Goal: Task Accomplishment & Management: Complete application form

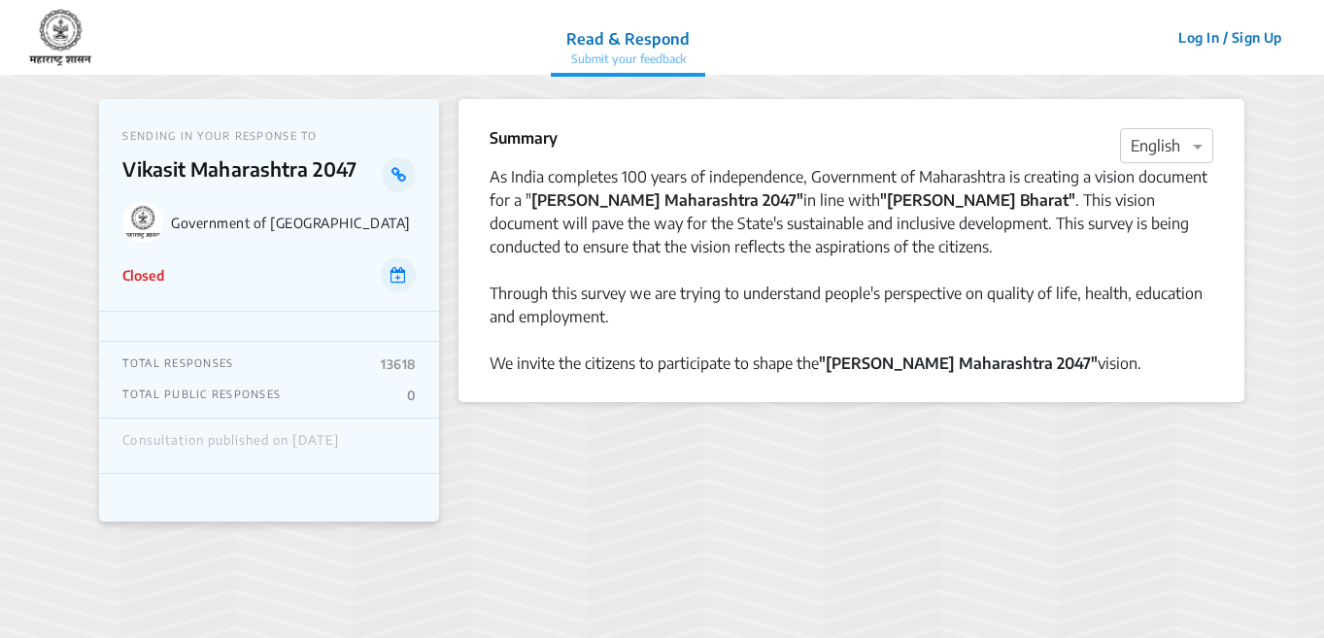
click at [185, 298] on div "SENDING IN YOUR RESPONSE TO [PERSON_NAME] [GEOGRAPHIC_DATA] 2047 Government of …" at bounding box center [269, 205] width 340 height 213
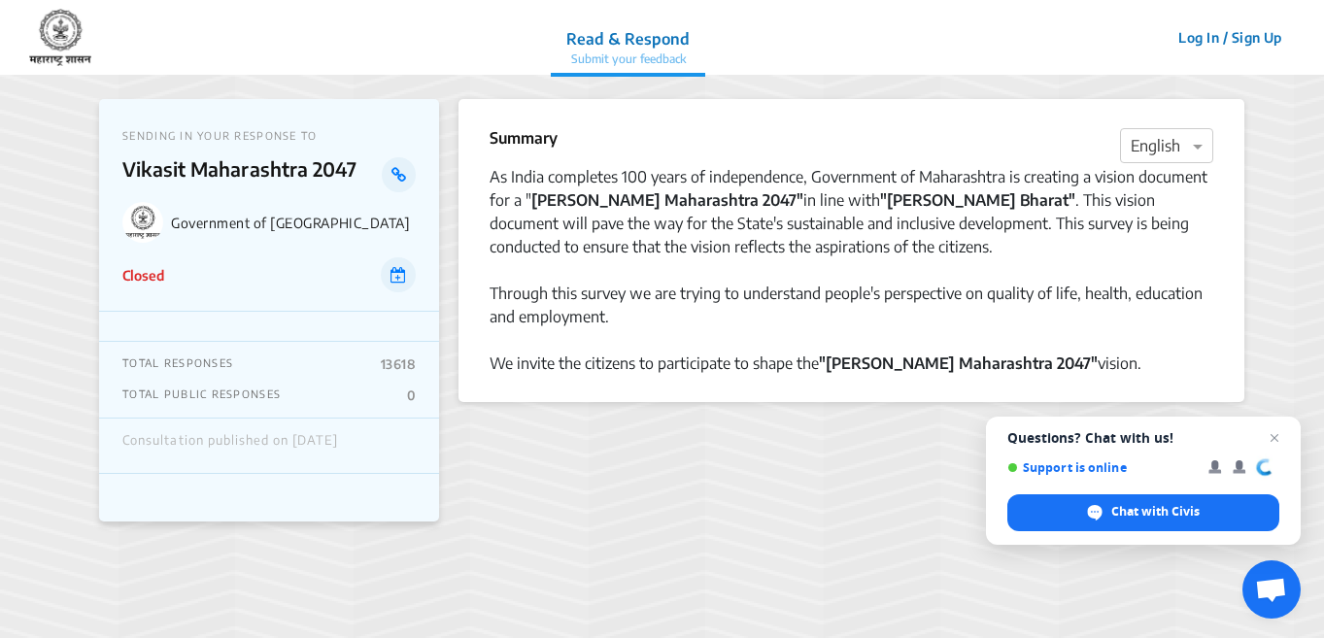
click at [1232, 39] on button "Log In / Sign Up" at bounding box center [1230, 37] width 129 height 30
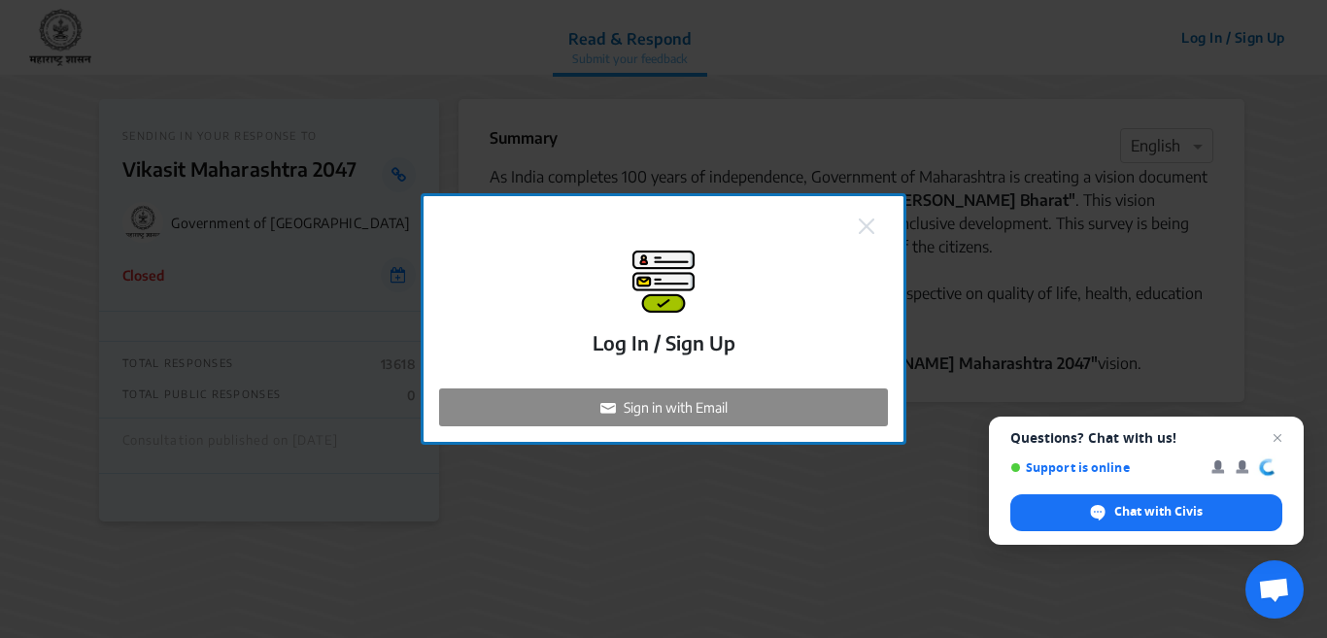
drag, startPoint x: 644, startPoint y: 404, endPoint x: 695, endPoint y: 325, distance: 93.5
click at [647, 392] on div "Sign in with Email" at bounding box center [663, 408] width 449 height 38
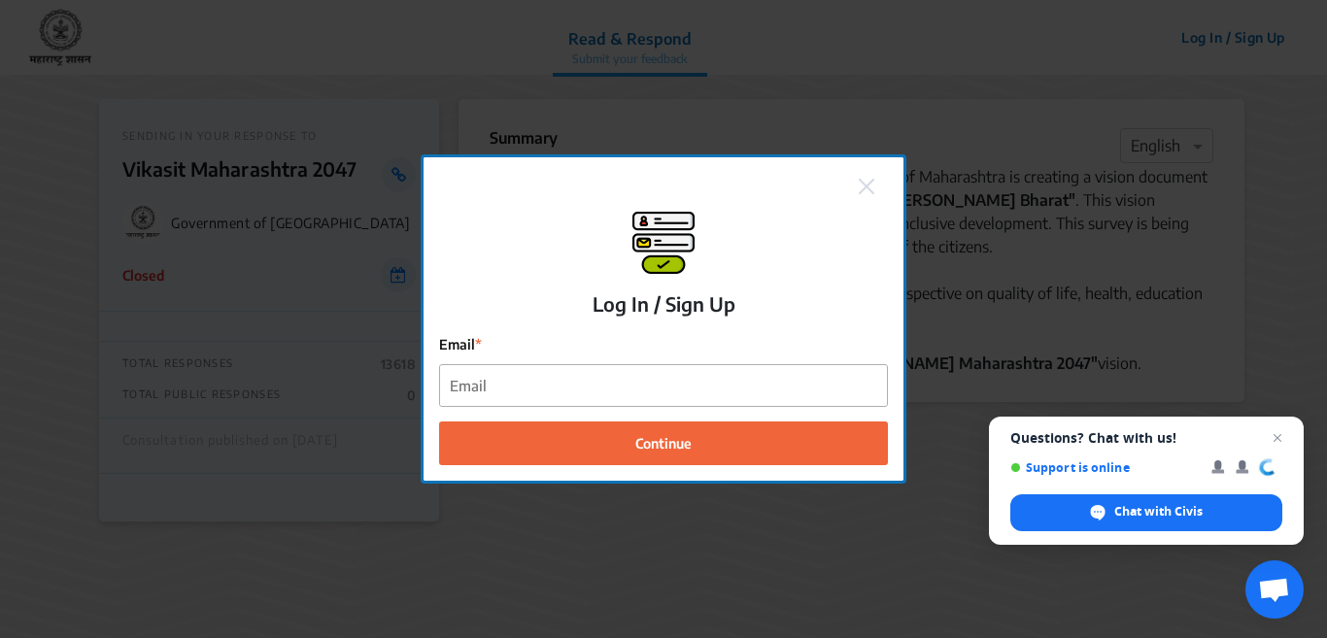
drag, startPoint x: 533, startPoint y: 415, endPoint x: 532, endPoint y: 391, distance: 24.3
click at [532, 399] on form "Email Continue" at bounding box center [663, 400] width 449 height 132
click at [532, 390] on input "Email" at bounding box center [663, 386] width 447 height 42
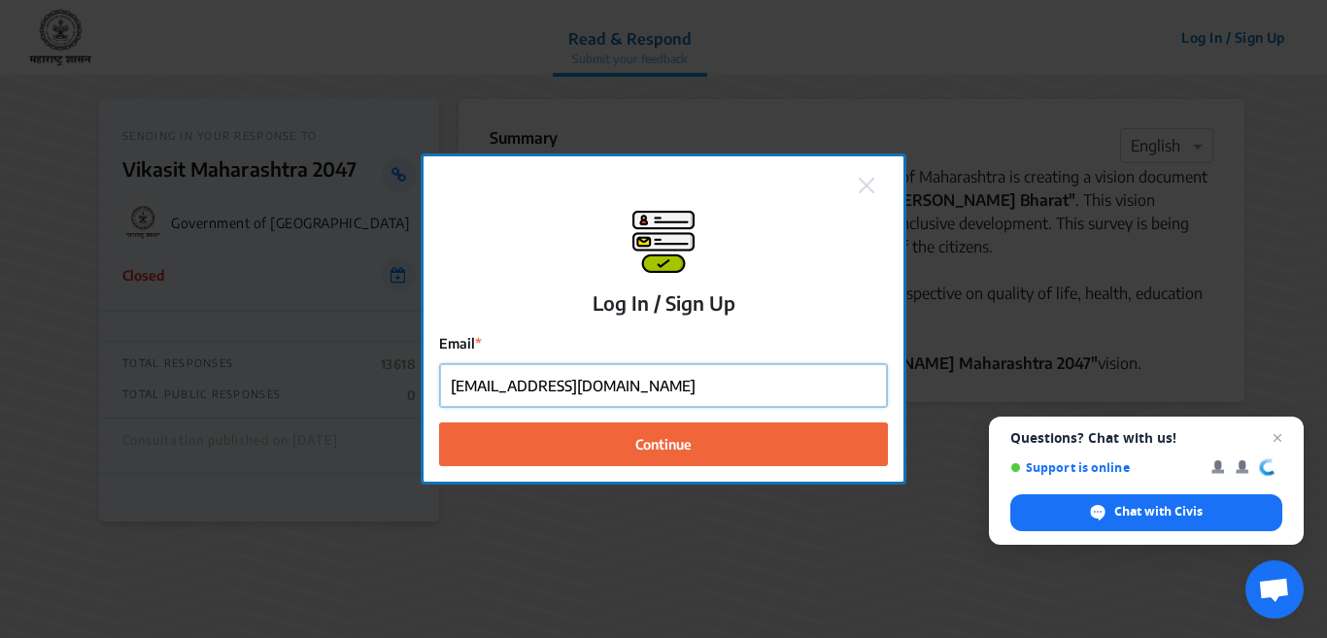
type input "[EMAIL_ADDRESS][DOMAIN_NAME]"
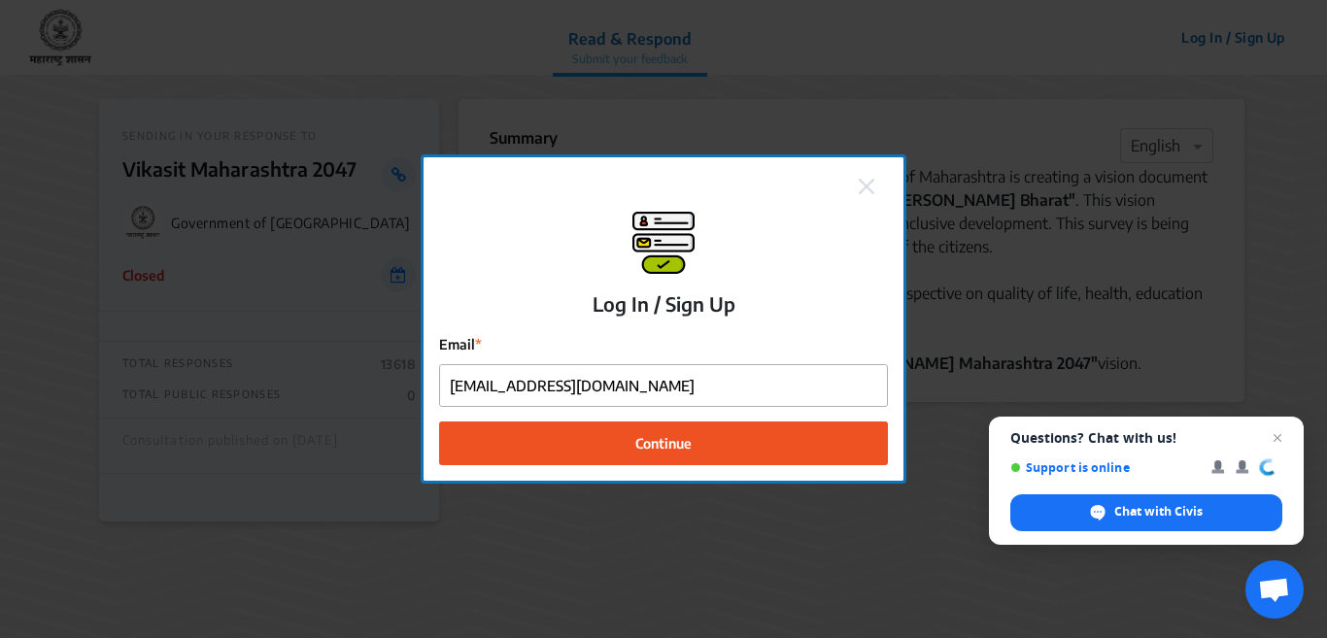
click at [694, 436] on button "Continue" at bounding box center [663, 444] width 449 height 44
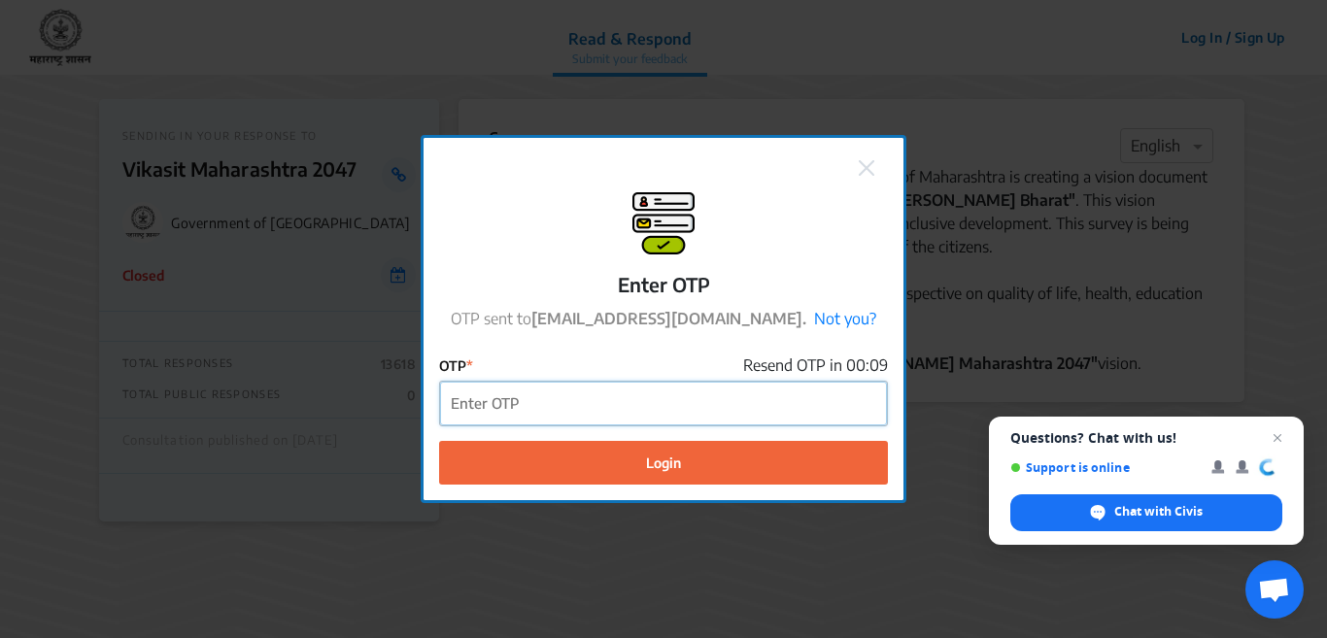
click at [494, 412] on input "OTP" at bounding box center [663, 404] width 447 height 44
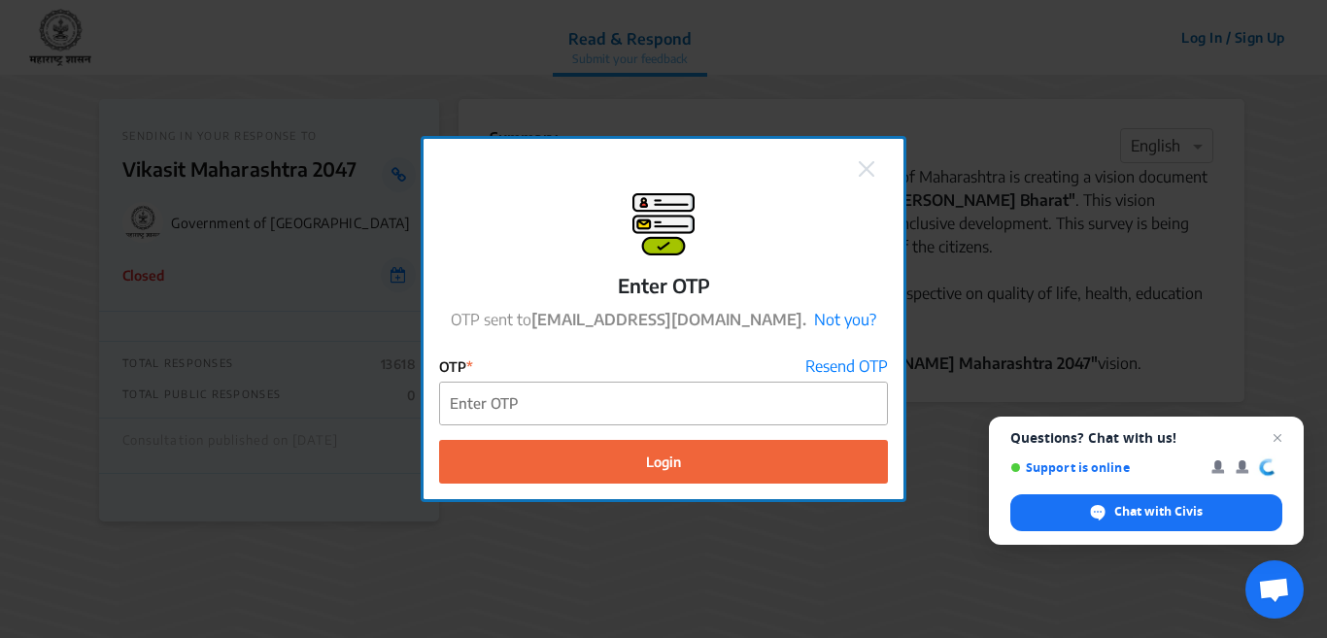
click at [875, 164] on button at bounding box center [866, 166] width 27 height 25
click at [868, 161] on img at bounding box center [867, 169] width 16 height 16
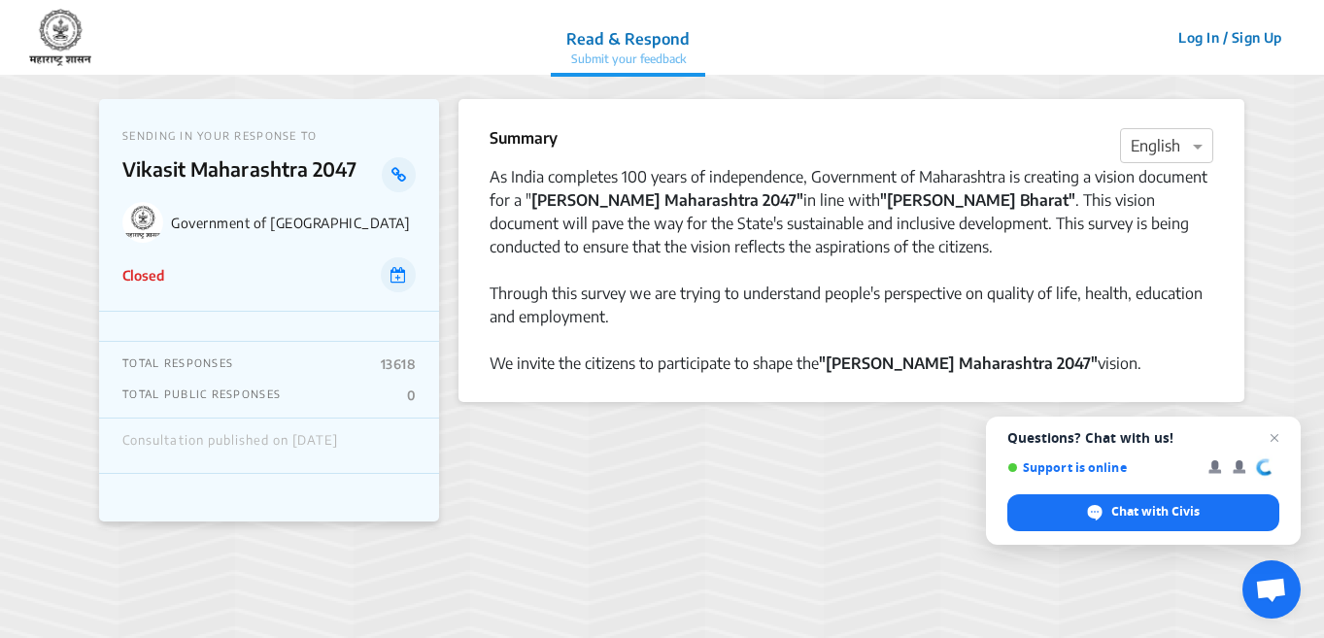
click at [1249, 22] on button "Log In / Sign Up" at bounding box center [1230, 37] width 129 height 30
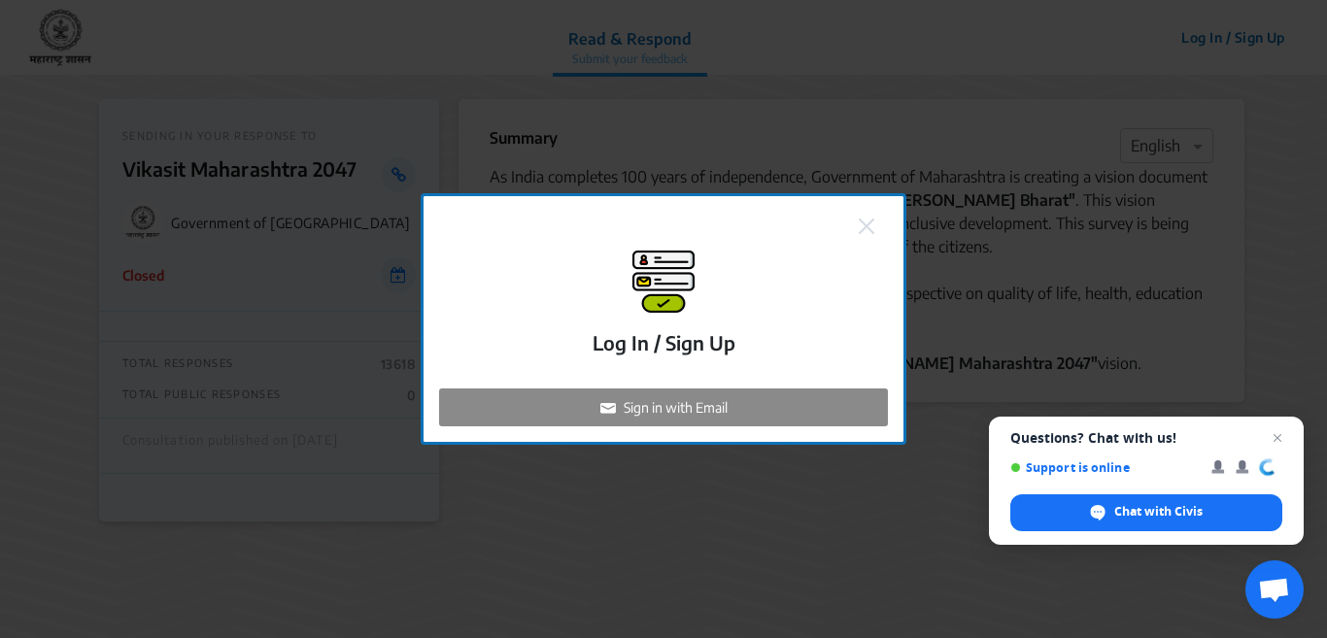
click at [680, 342] on p "Log In / Sign Up" at bounding box center [664, 342] width 143 height 29
click at [656, 398] on p "Sign in with Email" at bounding box center [676, 407] width 104 height 20
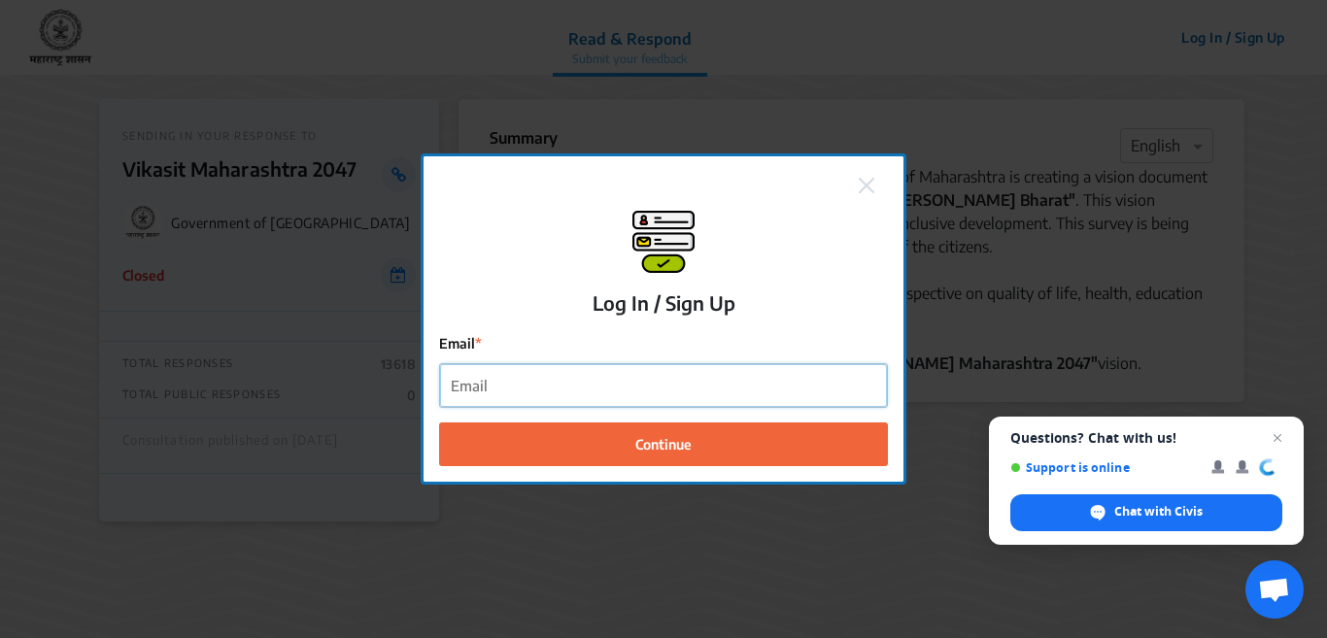
click at [640, 384] on input "Email" at bounding box center [663, 386] width 447 height 44
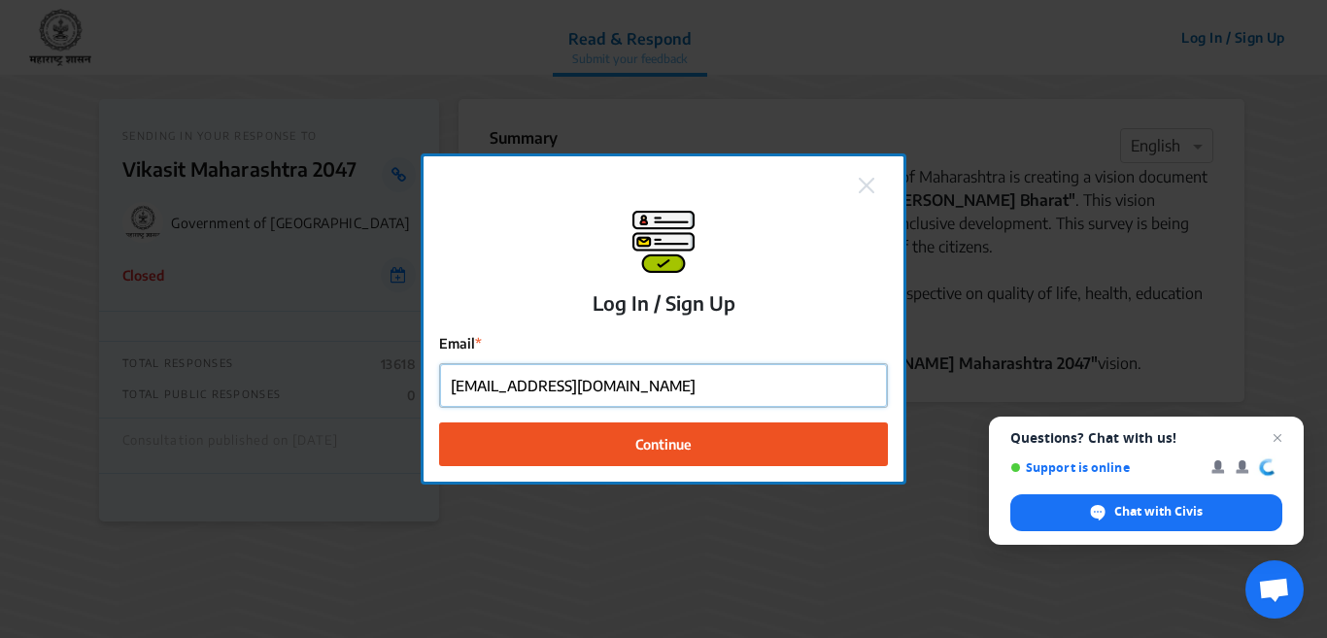
type input "[EMAIL_ADDRESS][DOMAIN_NAME]"
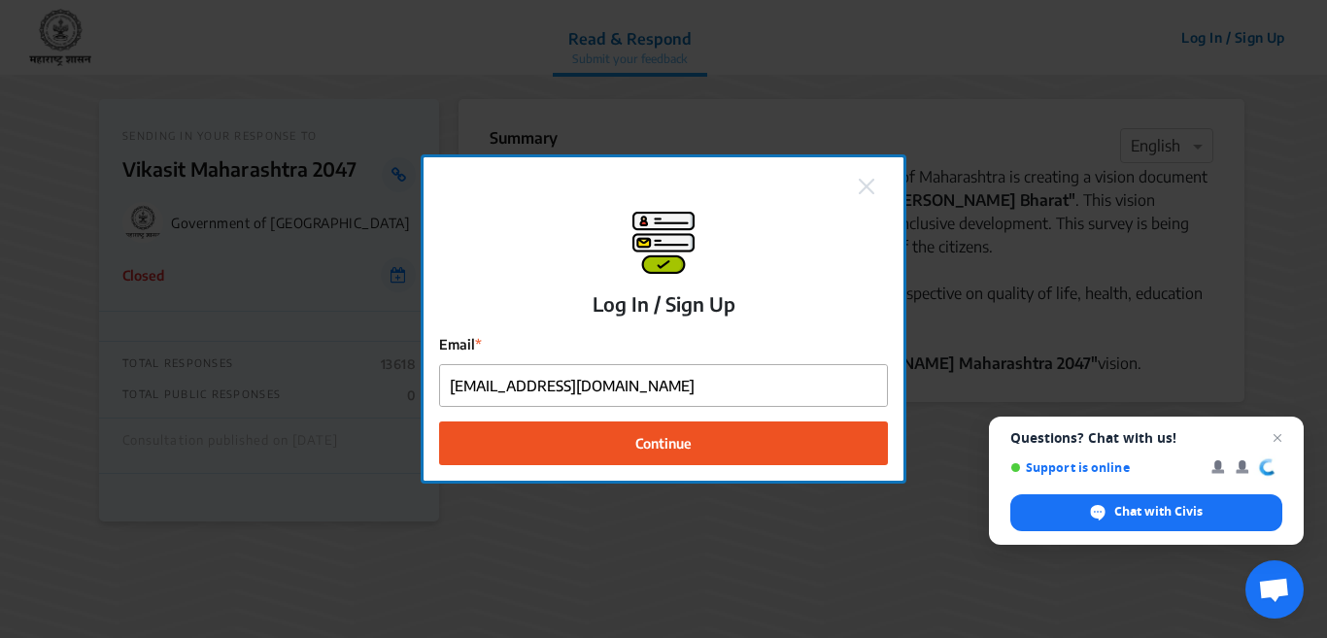
click at [694, 464] on button "Continue" at bounding box center [663, 444] width 449 height 44
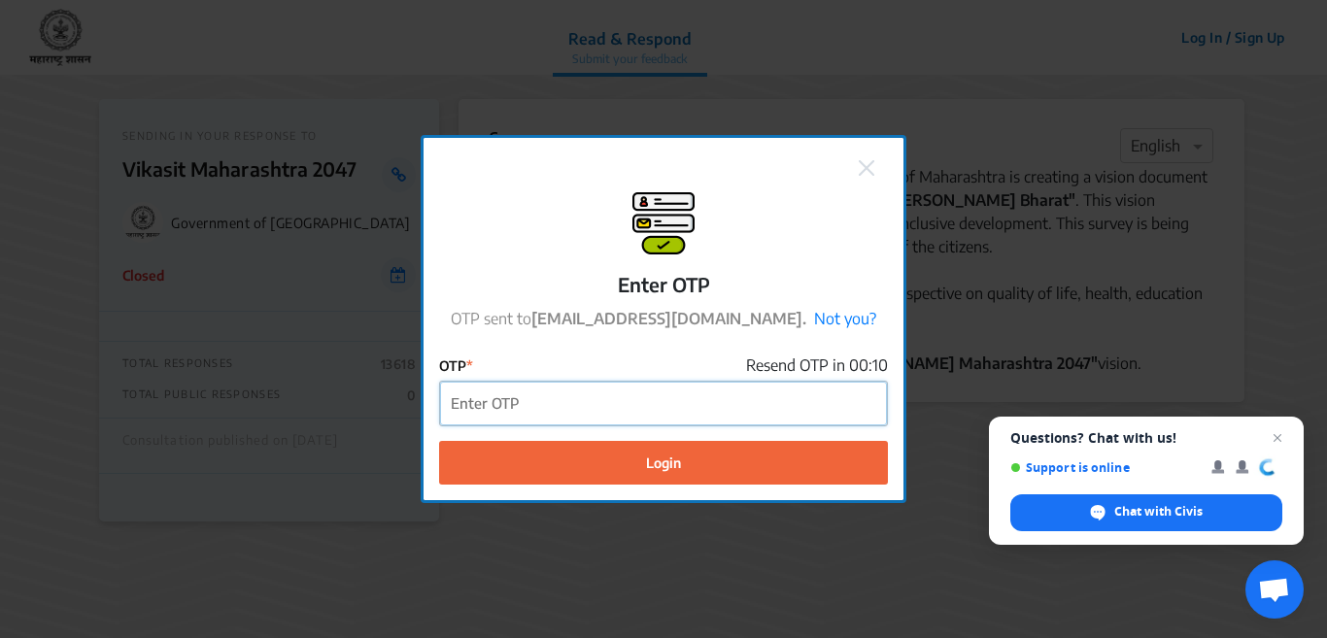
click at [524, 416] on input "OTP" at bounding box center [663, 404] width 447 height 44
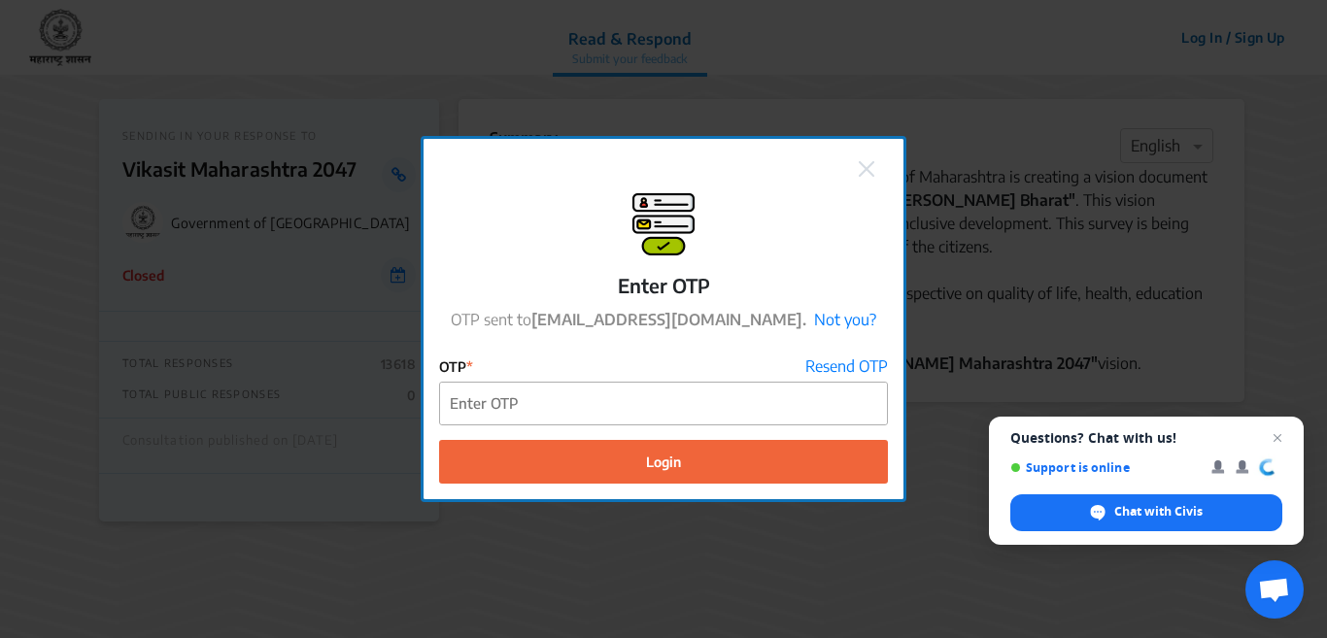
drag, startPoint x: 1273, startPoint y: 431, endPoint x: 1235, endPoint y: 462, distance: 49.0
click at [1271, 431] on span "Open chat" at bounding box center [1277, 438] width 23 height 23
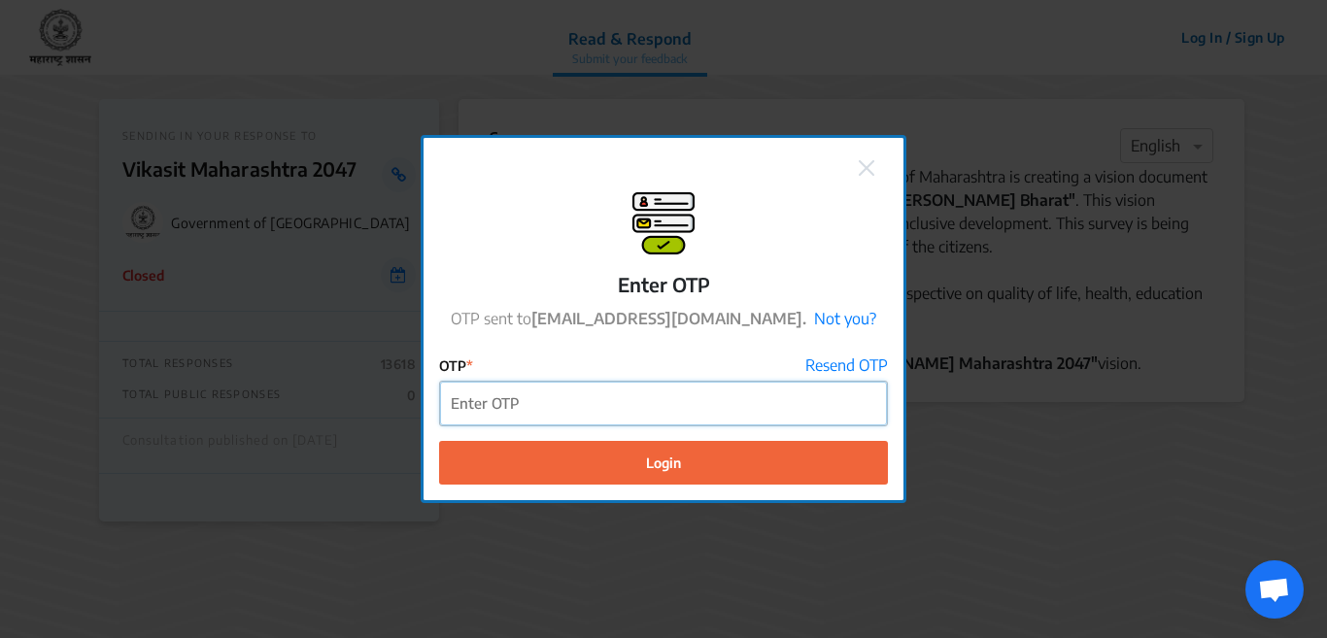
click at [504, 396] on input "OTP" at bounding box center [663, 404] width 447 height 44
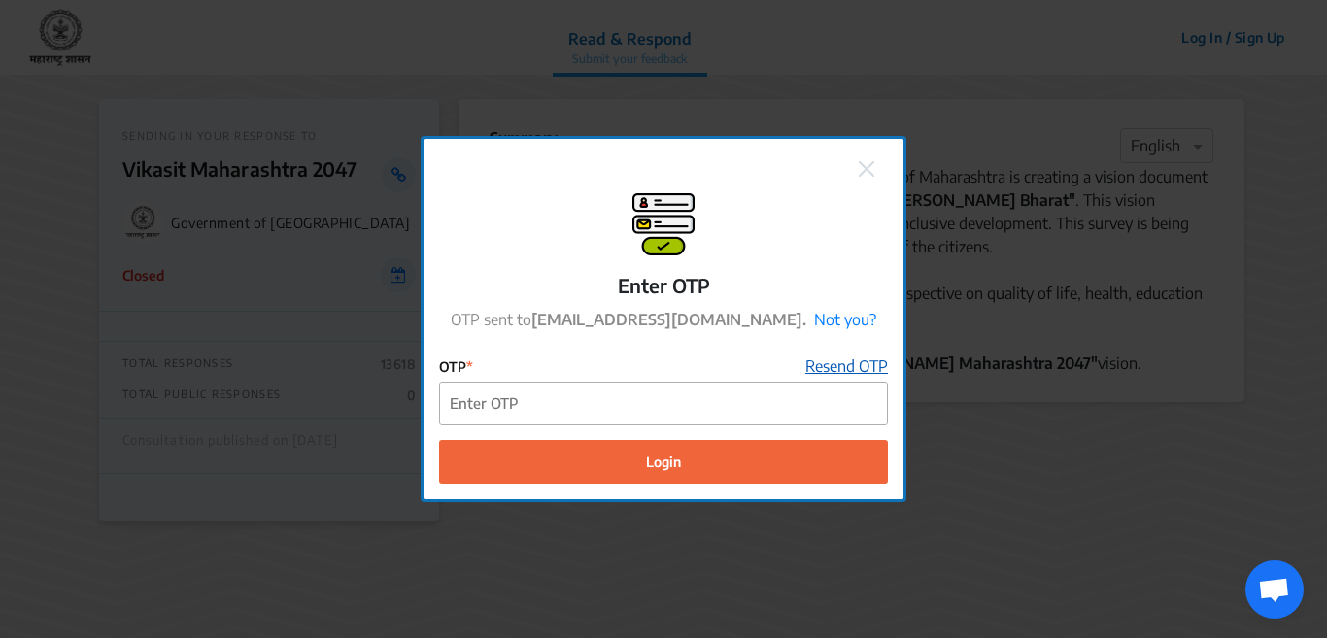
click at [848, 364] on link "Resend OTP" at bounding box center [846, 366] width 83 height 23
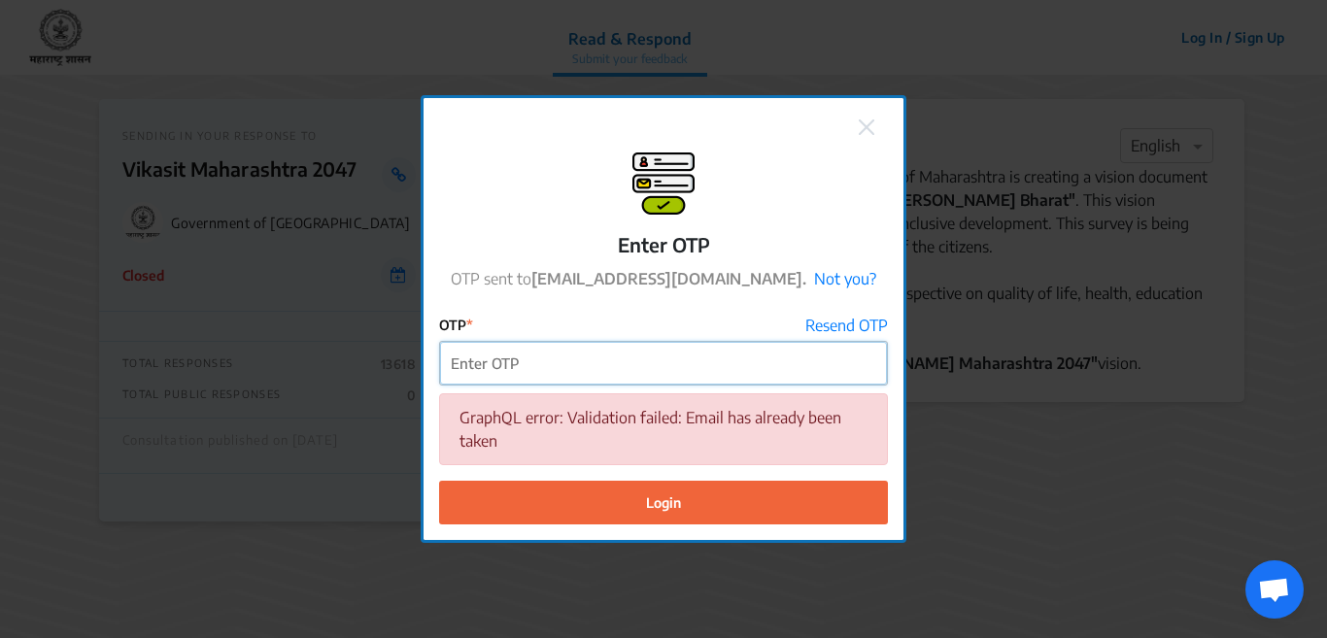
click at [532, 362] on input "OTP" at bounding box center [663, 364] width 447 height 44
click at [811, 315] on link "Resend OTP" at bounding box center [846, 326] width 83 height 23
click at [556, 371] on input "OTP" at bounding box center [663, 364] width 447 height 44
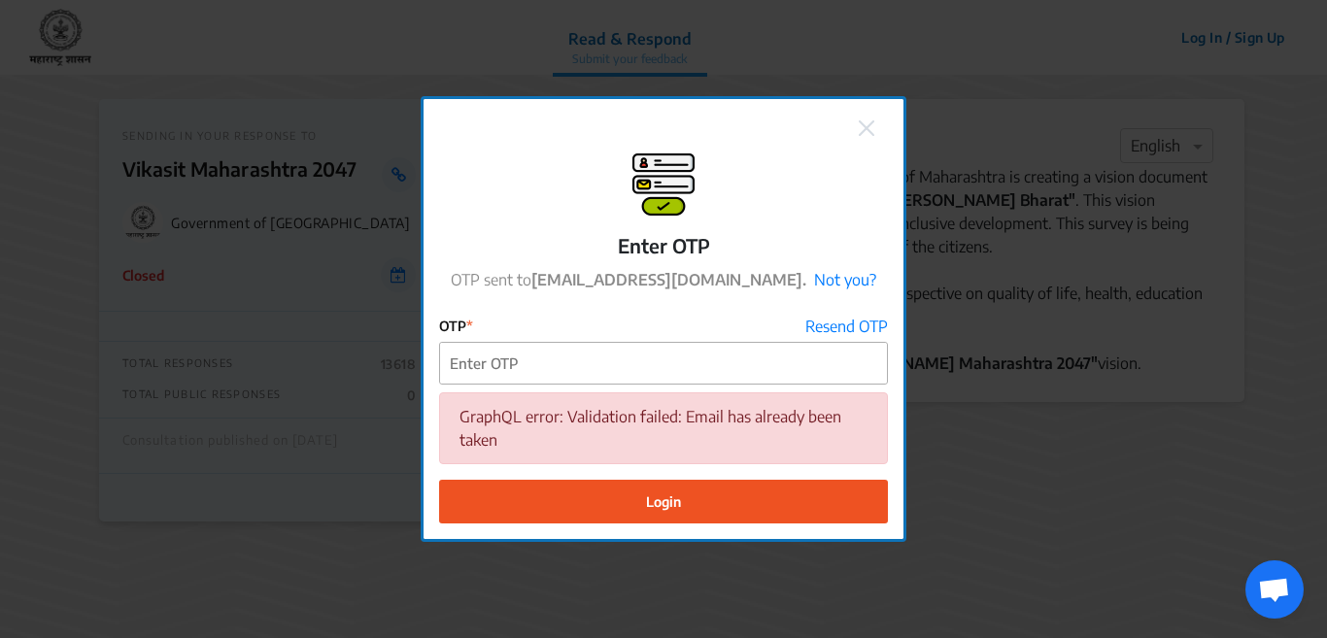
click at [644, 495] on button "Login" at bounding box center [663, 502] width 449 height 44
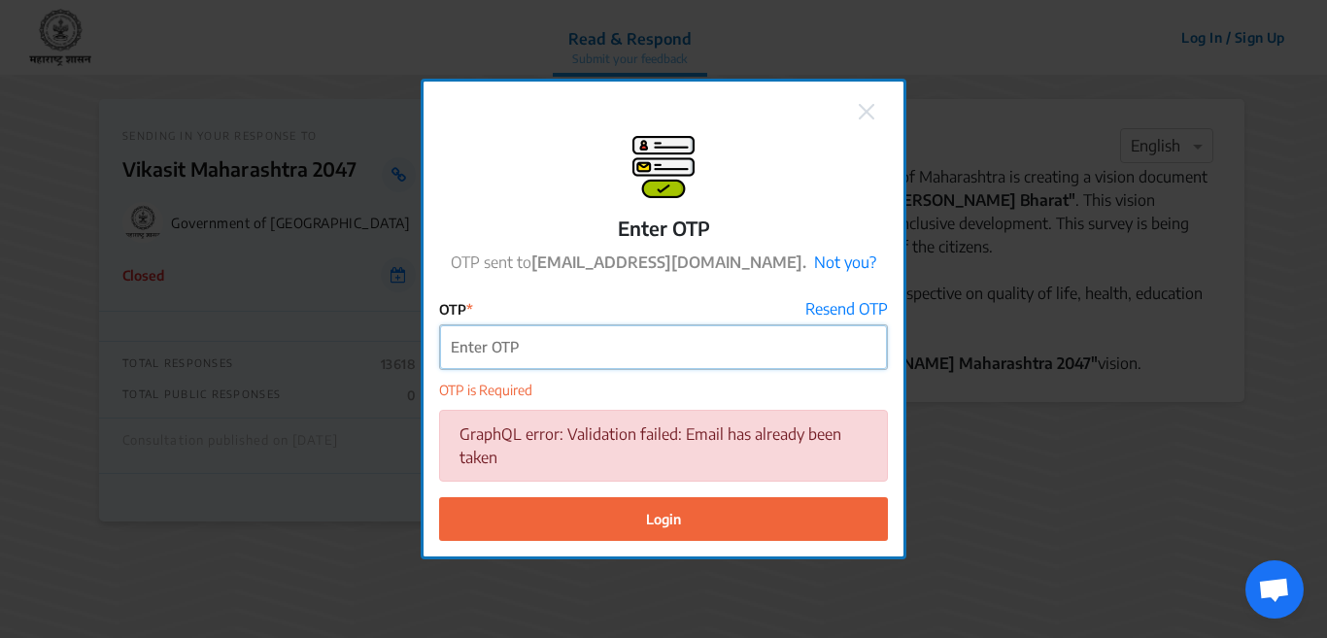
click at [558, 344] on input "OTP" at bounding box center [663, 347] width 447 height 44
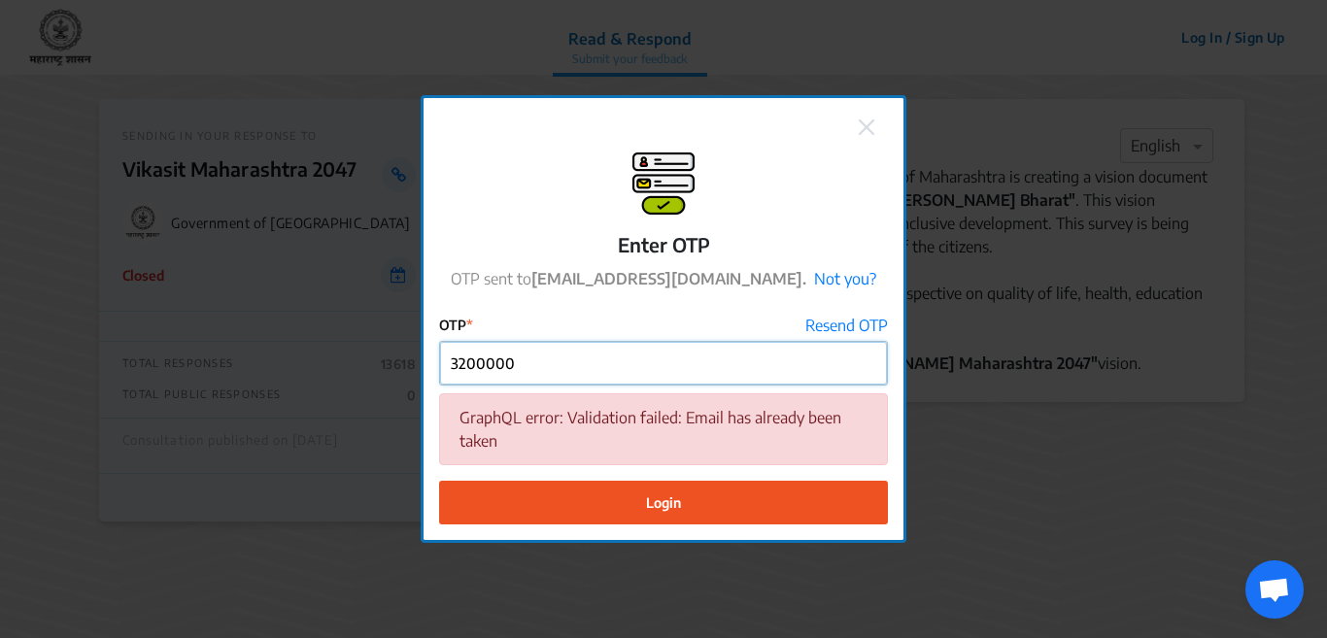
type input "3200000"
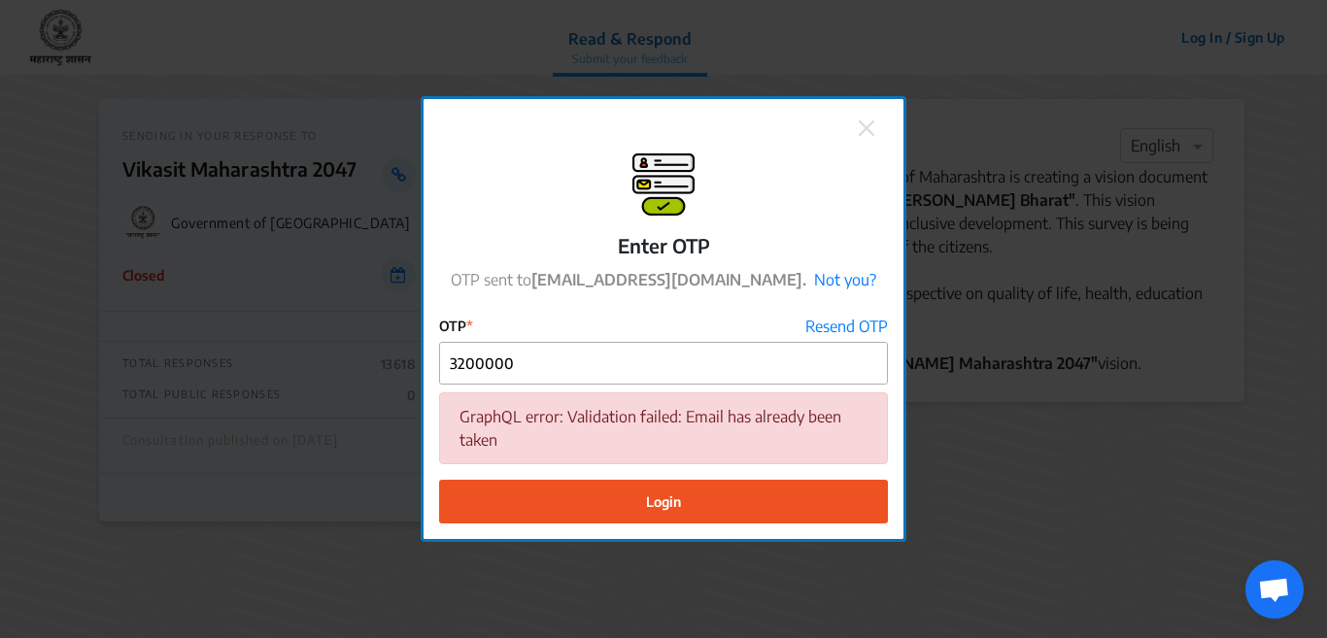
click at [666, 523] on button "Login" at bounding box center [663, 502] width 449 height 44
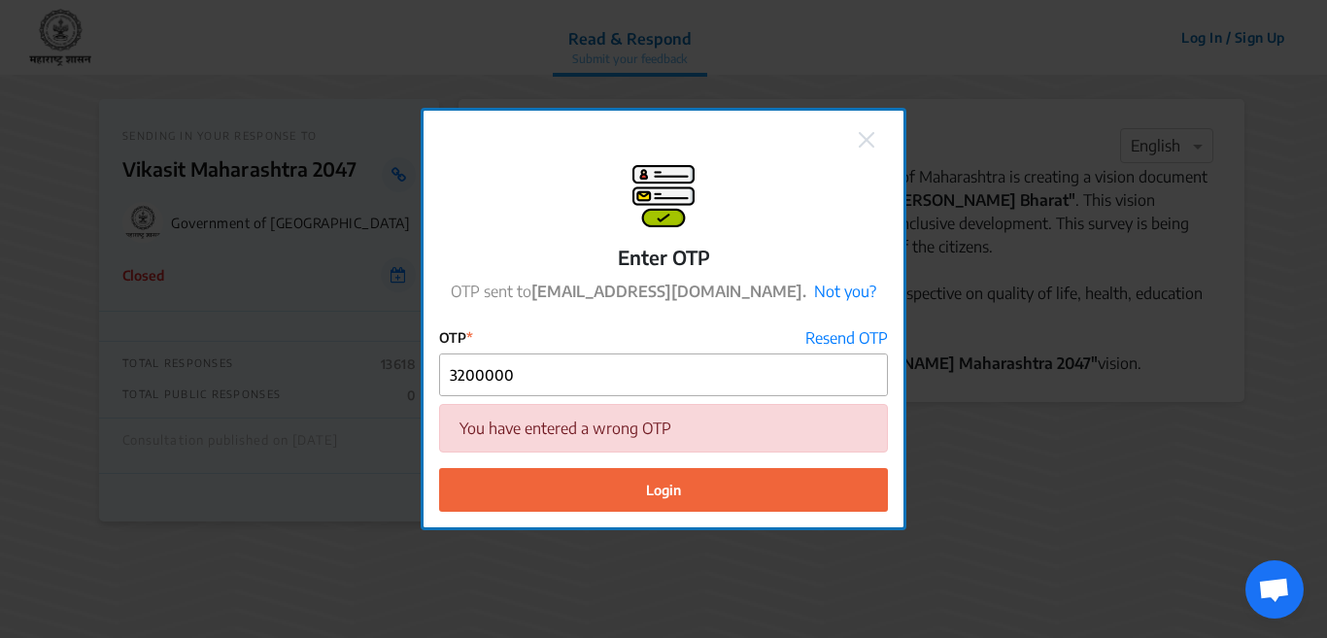
click at [868, 132] on img at bounding box center [867, 140] width 16 height 16
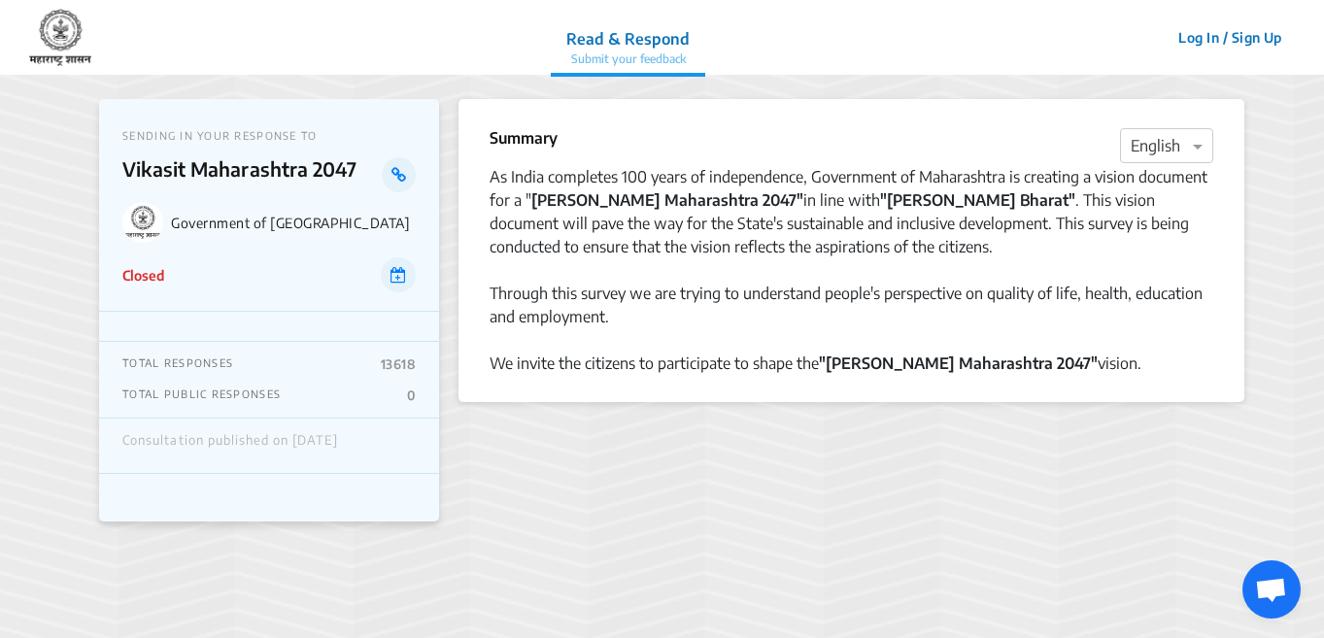
click at [1247, 26] on button "Log In / Sign Up" at bounding box center [1230, 37] width 129 height 30
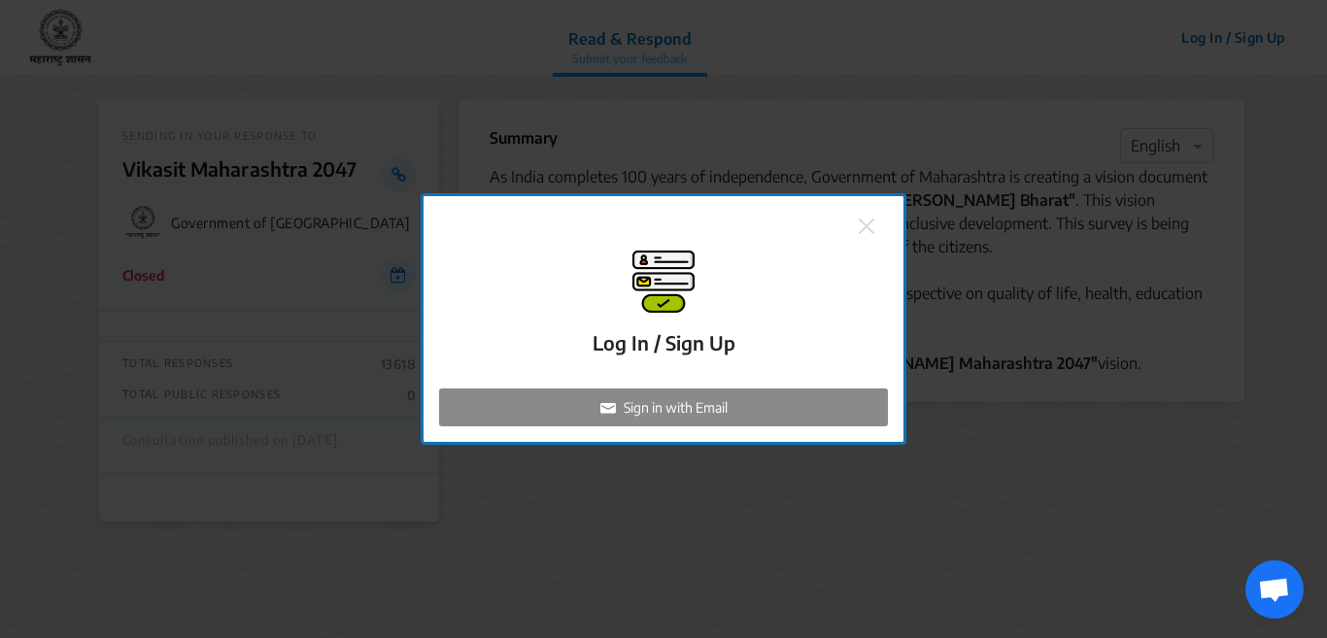
click at [653, 417] on p "Sign in with Email" at bounding box center [676, 407] width 104 height 20
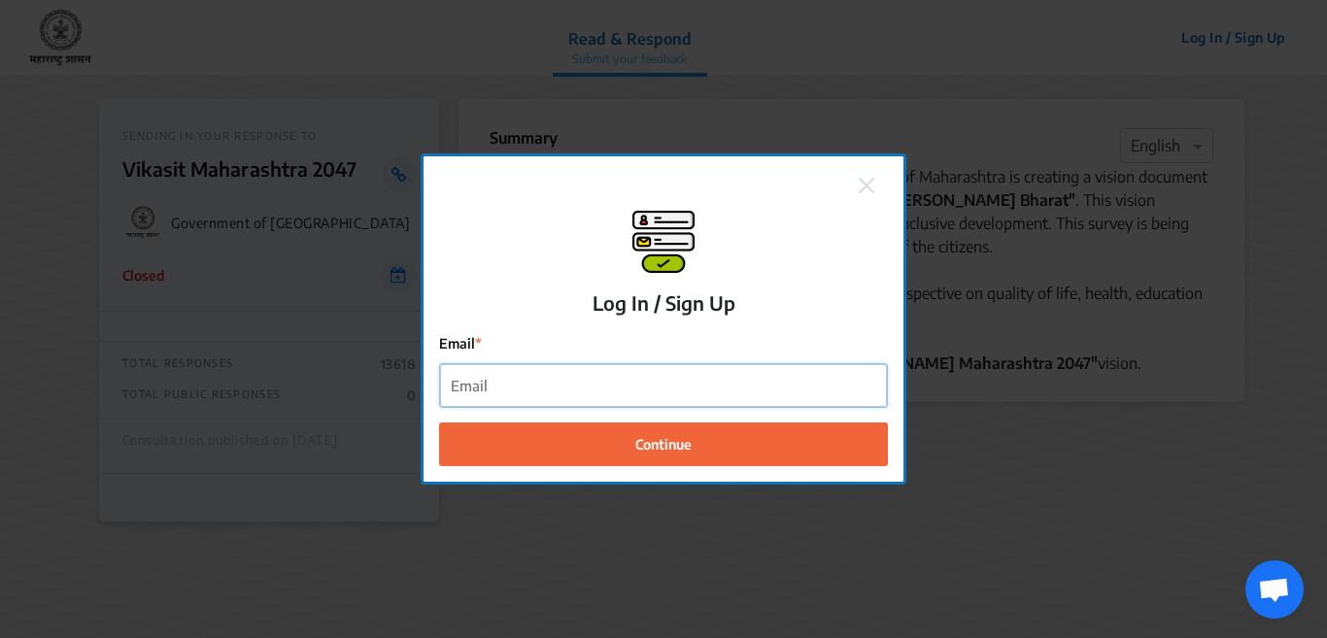
click at [535, 385] on input "Email" at bounding box center [663, 386] width 447 height 44
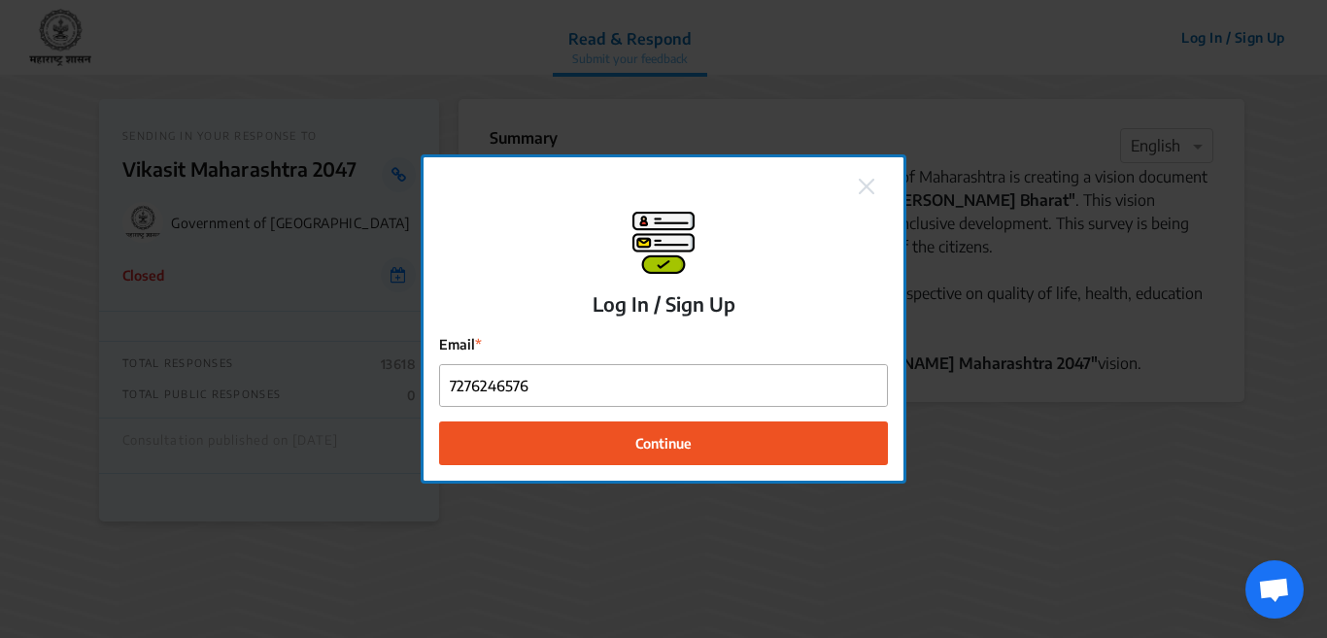
click at [611, 438] on button "Continue" at bounding box center [663, 444] width 449 height 44
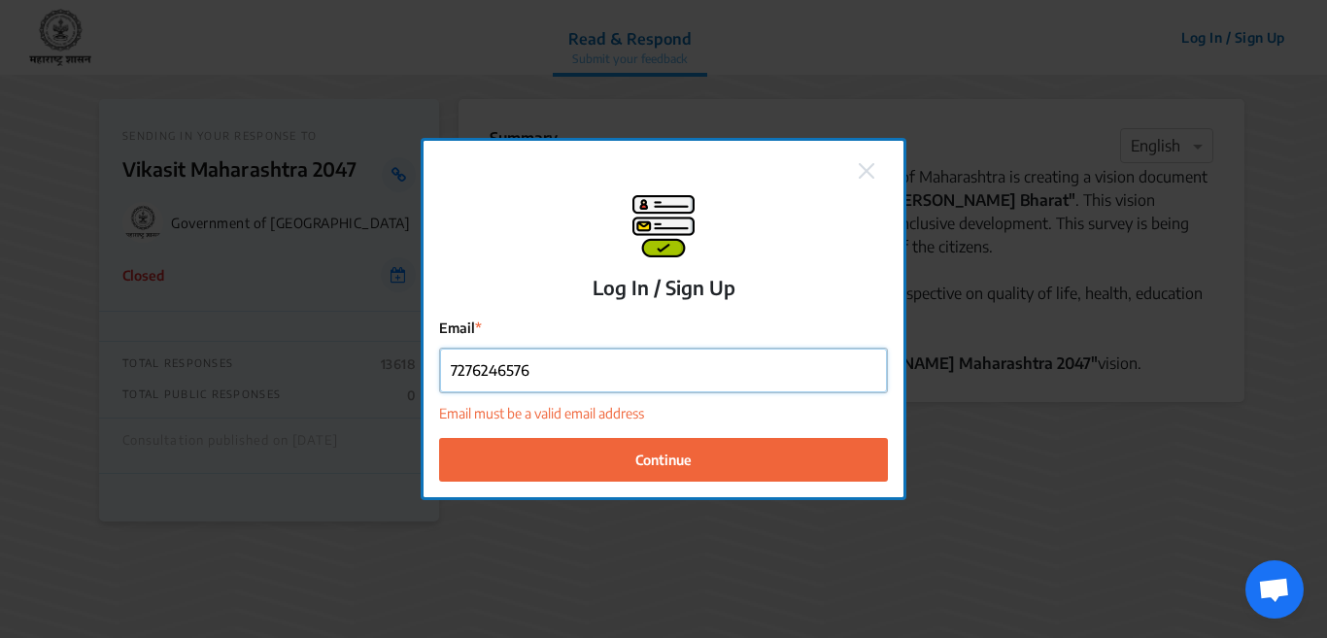
click at [527, 372] on input "7276246576" at bounding box center [663, 371] width 447 height 44
type input "7"
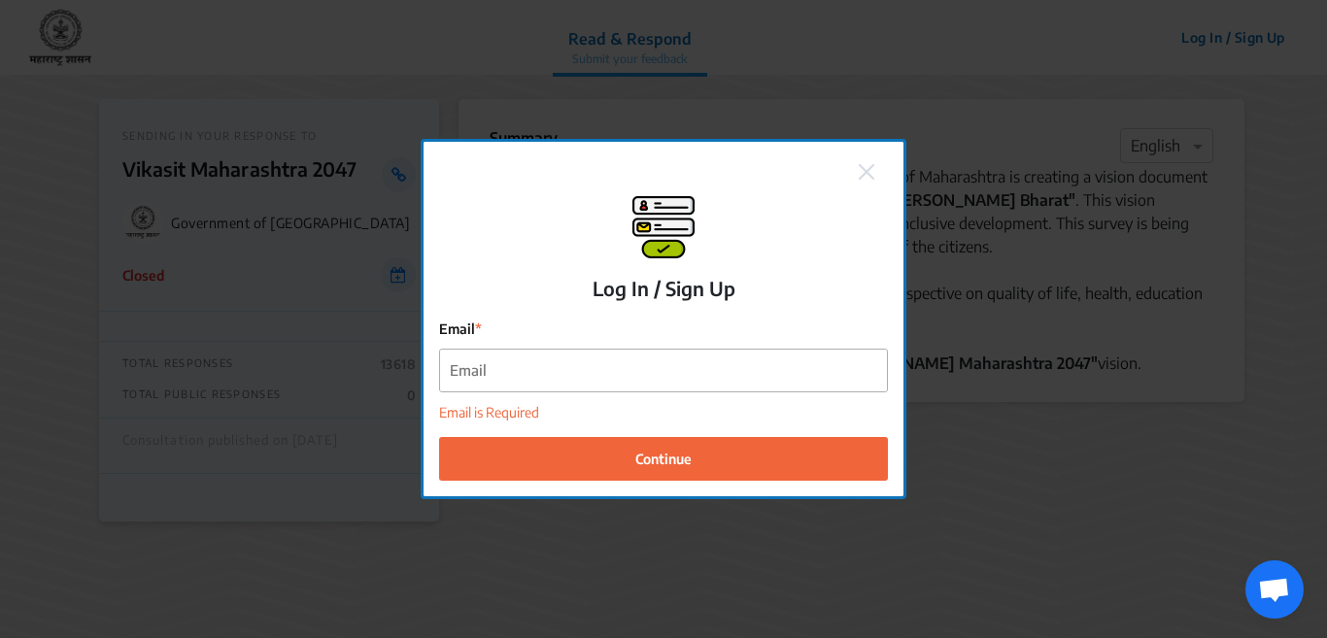
drag, startPoint x: 867, startPoint y: 169, endPoint x: 935, endPoint y: 273, distance: 124.2
click at [868, 170] on img at bounding box center [867, 172] width 16 height 16
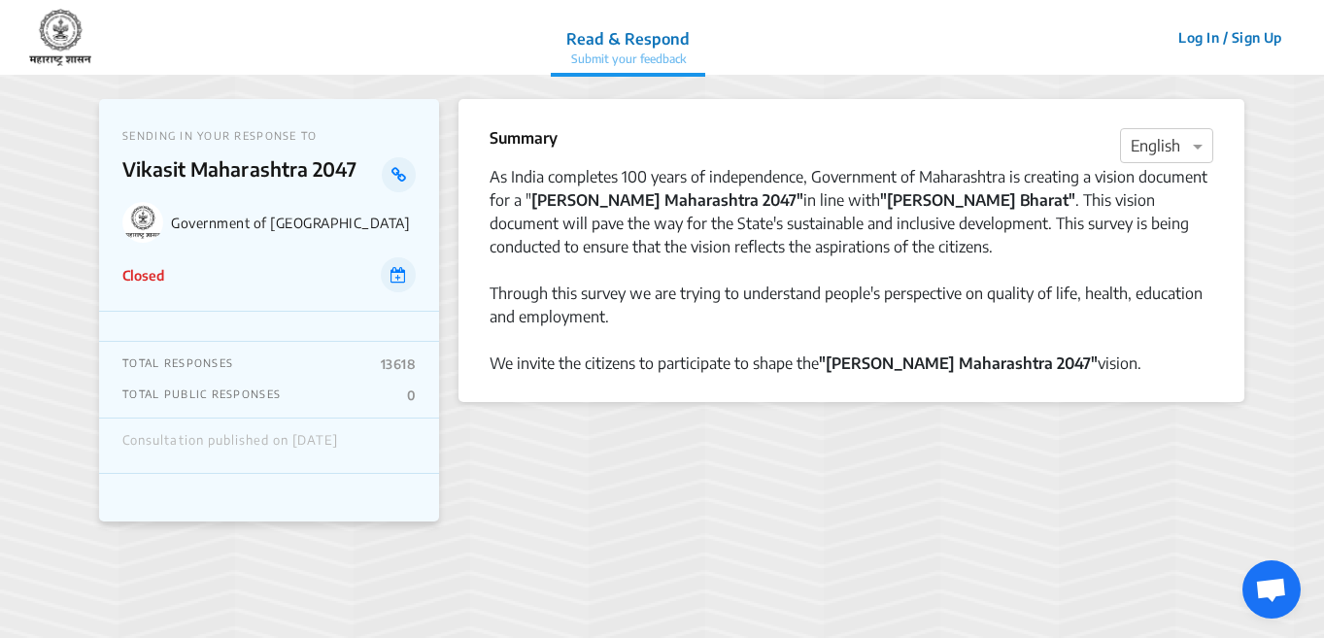
drag, startPoint x: 239, startPoint y: 365, endPoint x: 430, endPoint y: 410, distance: 196.5
click at [246, 375] on div "TOTAL RESPONSES 13618 TOTAL PUBLIC RESPONSES 0" at bounding box center [269, 380] width 340 height 77
click at [522, 449] on section "Summary × English As India completes 100 years of independence, Government of M…" at bounding box center [852, 356] width 786 height 515
click at [338, 445] on div "Consultation published on [DATE]" at bounding box center [230, 445] width 216 height 25
click at [157, 275] on p "Closed" at bounding box center [143, 275] width 42 height 20
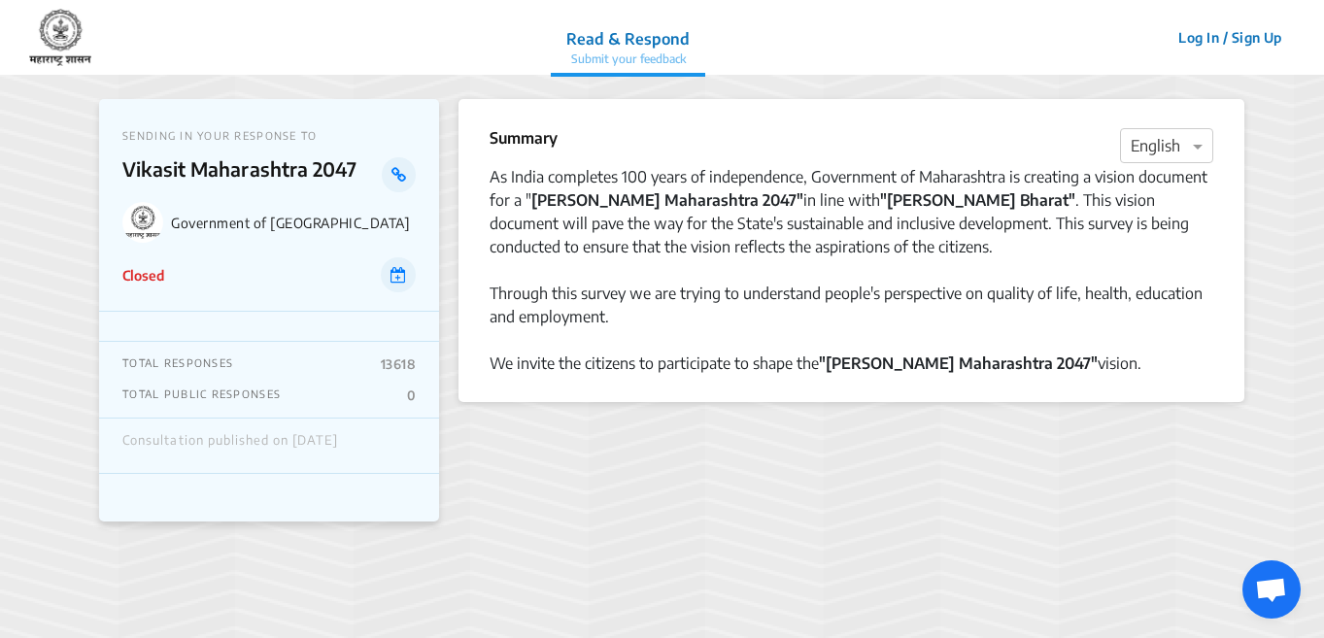
click at [129, 275] on p "Closed" at bounding box center [143, 275] width 42 height 20
click at [399, 279] on icon at bounding box center [399, 275] width 16 height 16
click at [152, 282] on p "Closed" at bounding box center [143, 275] width 42 height 20
click at [1212, 39] on button "Log In / Sign Up" at bounding box center [1230, 37] width 129 height 30
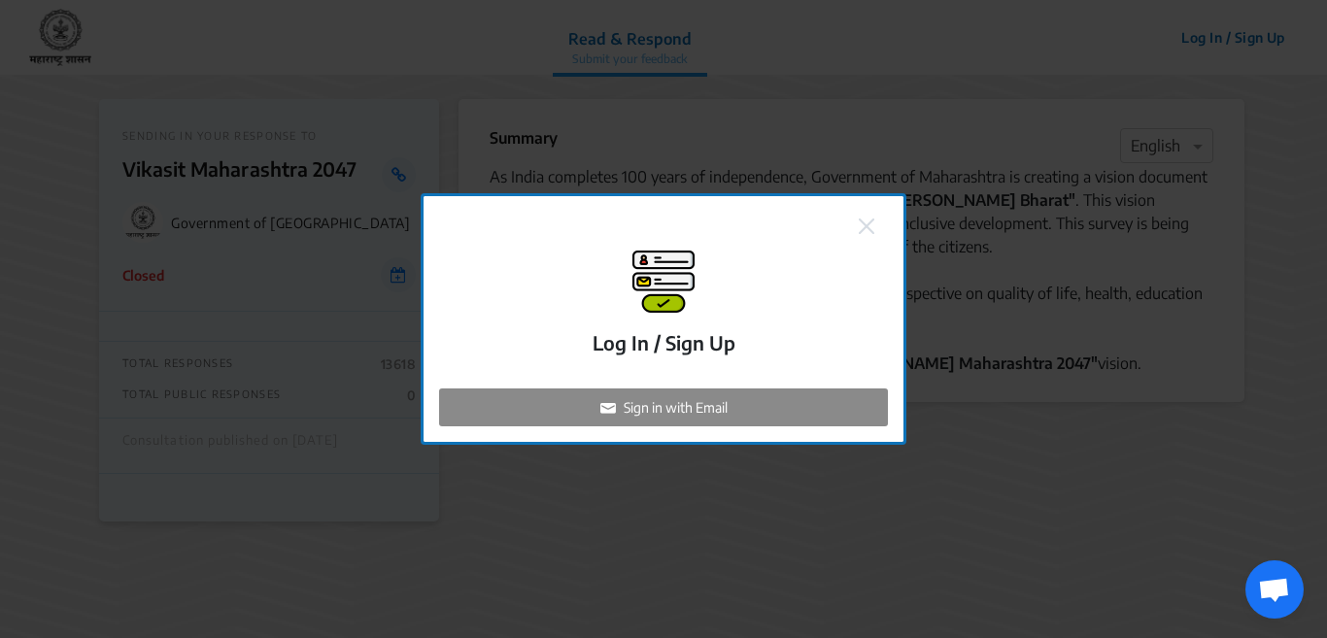
click at [700, 412] on p "Sign in with Email" at bounding box center [676, 407] width 104 height 20
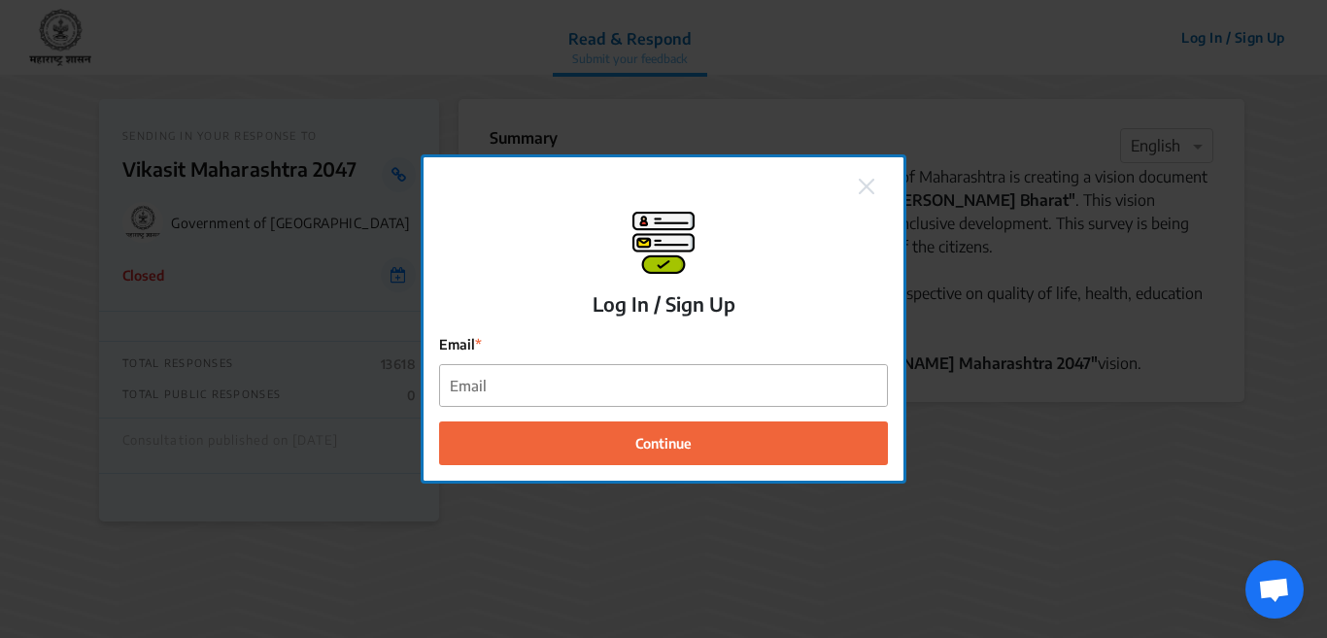
click at [862, 180] on button at bounding box center [866, 185] width 27 height 25
click at [875, 185] on button at bounding box center [866, 185] width 27 height 25
click at [868, 185] on img at bounding box center [867, 187] width 16 height 16
